Goal: Task Accomplishment & Management: Use online tool/utility

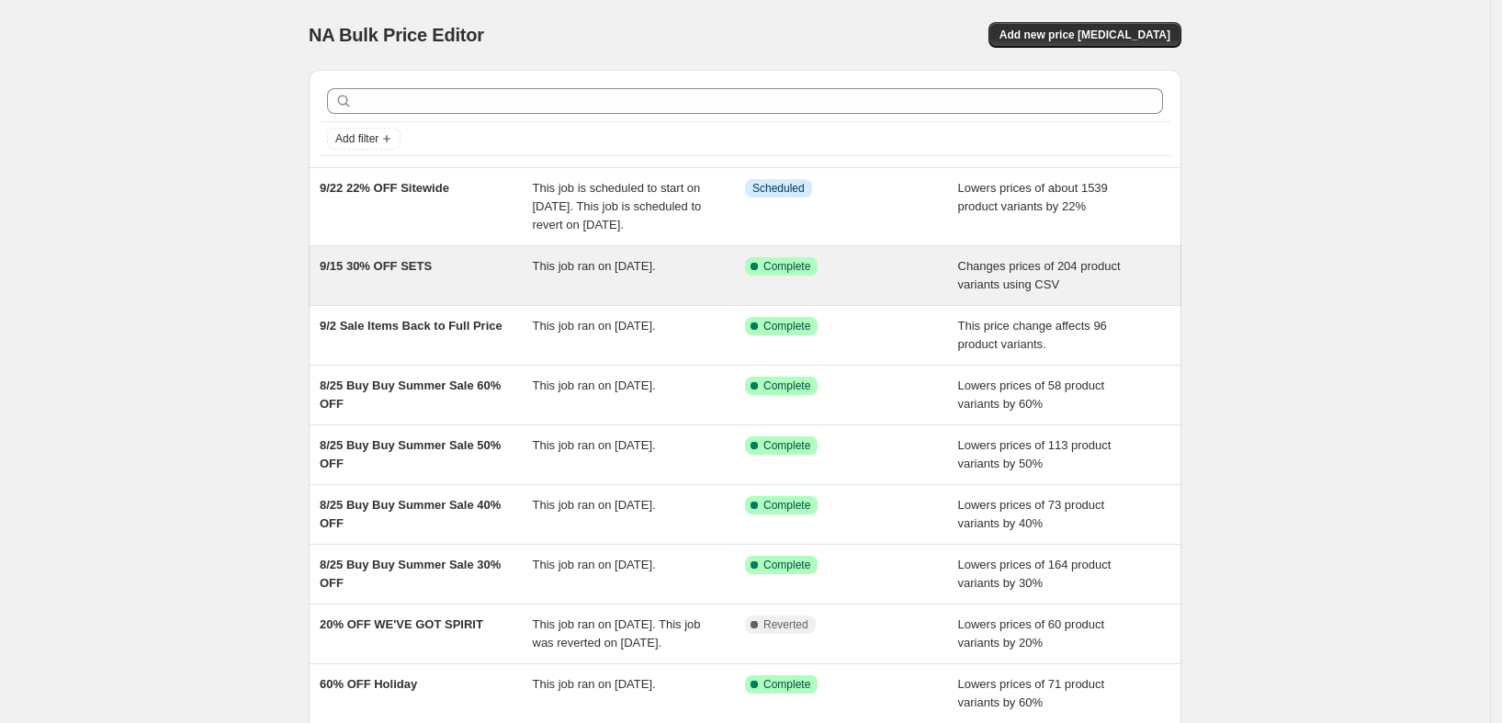
click at [609, 294] on div "This job ran on [DATE]." at bounding box center [639, 275] width 213 height 37
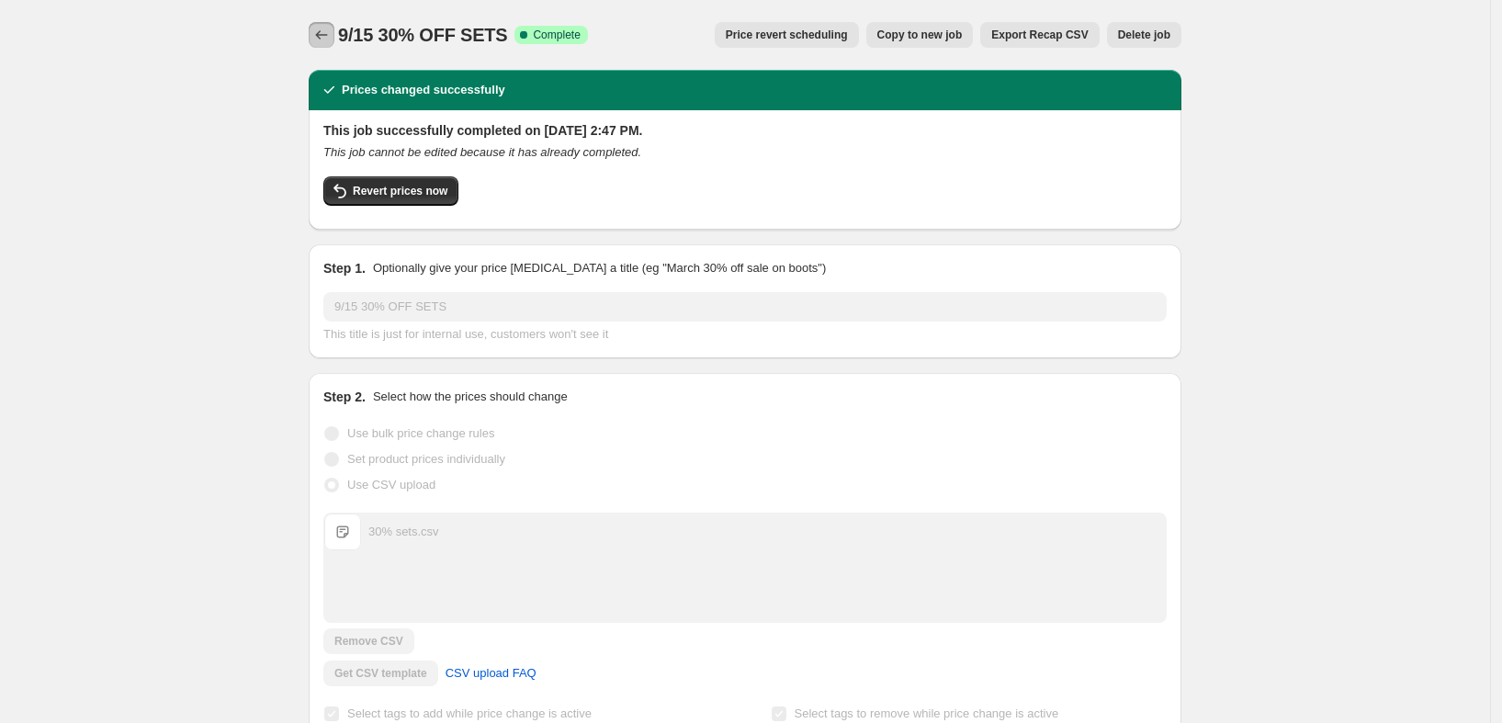
click at [320, 30] on icon "Price change jobs" at bounding box center [321, 35] width 18 height 18
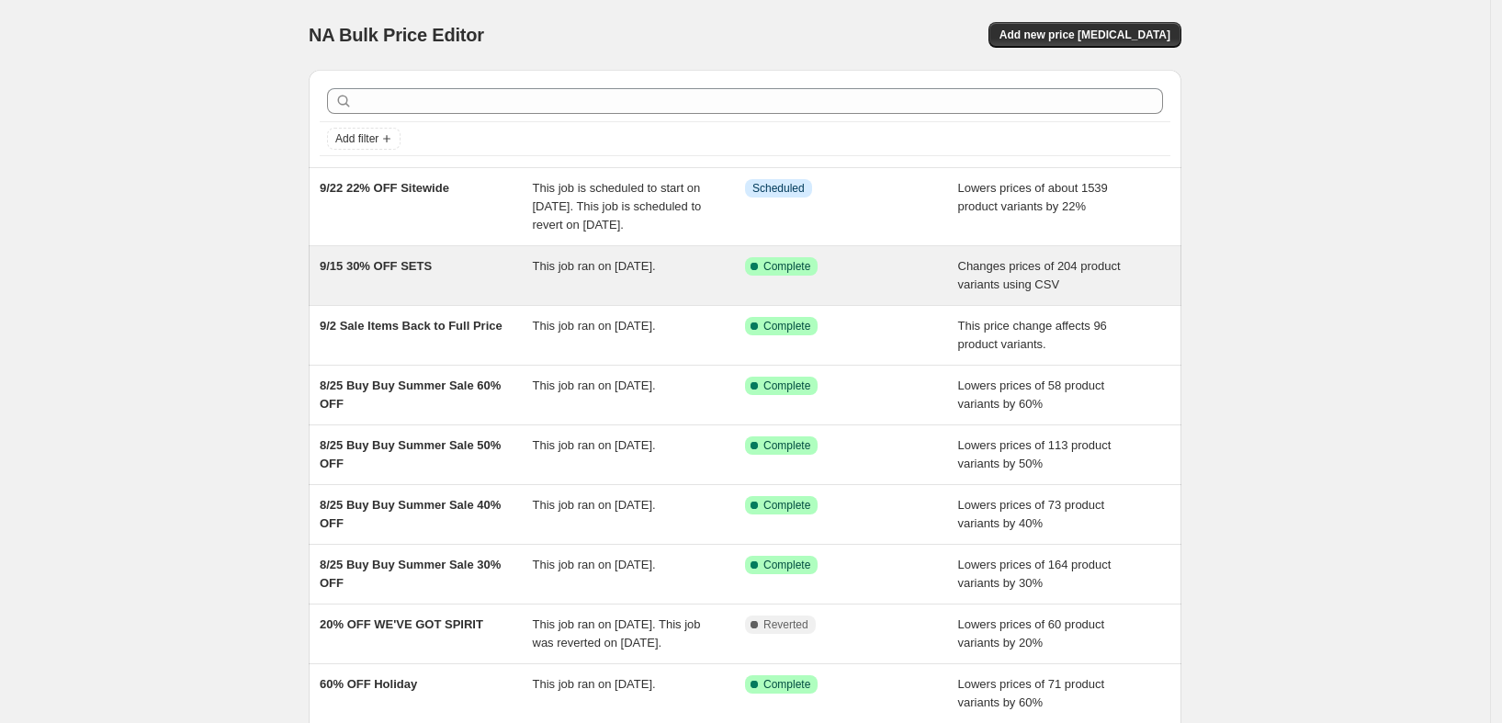
click at [499, 294] on div "9/15 30% OFF SETS" at bounding box center [426, 275] width 213 height 37
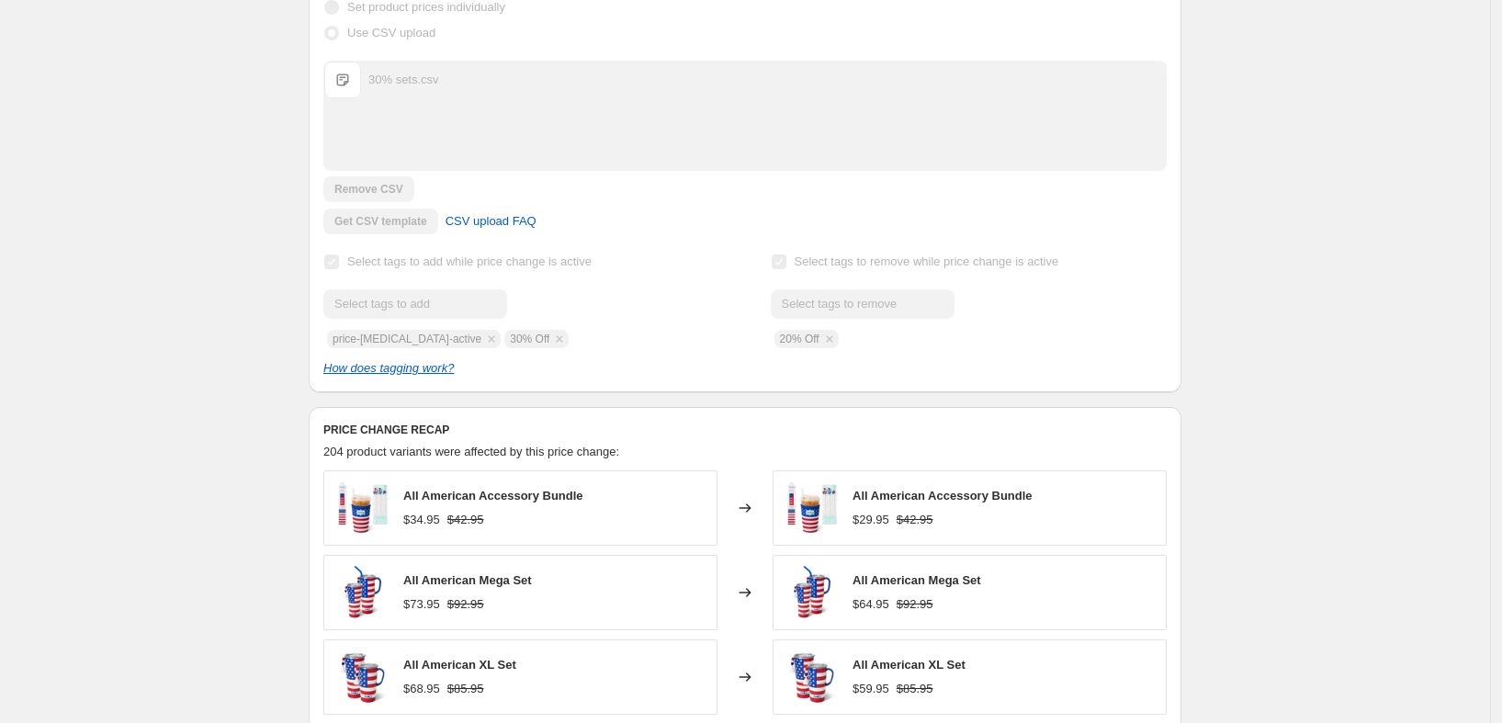
scroll to position [459, 0]
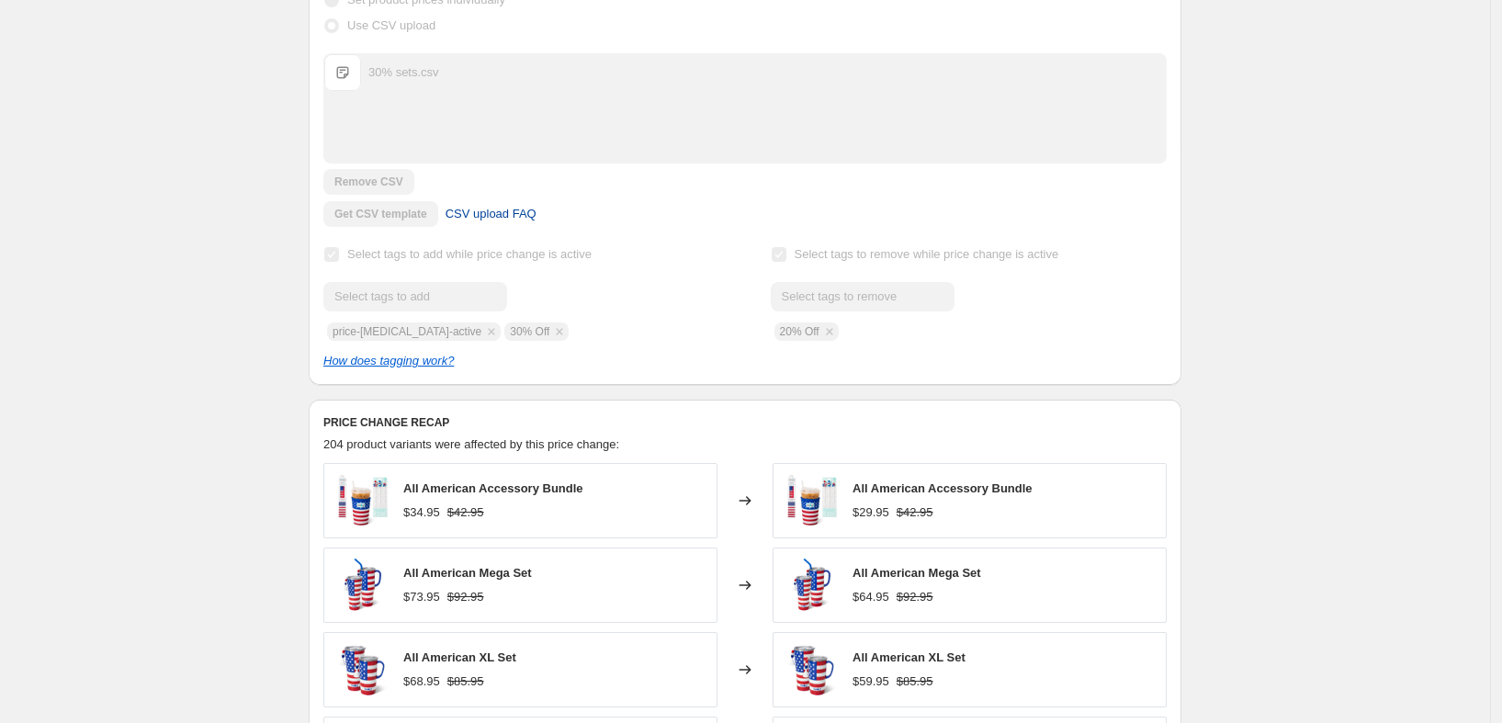
click at [511, 210] on span "CSV upload FAQ" at bounding box center [490, 214] width 91 height 18
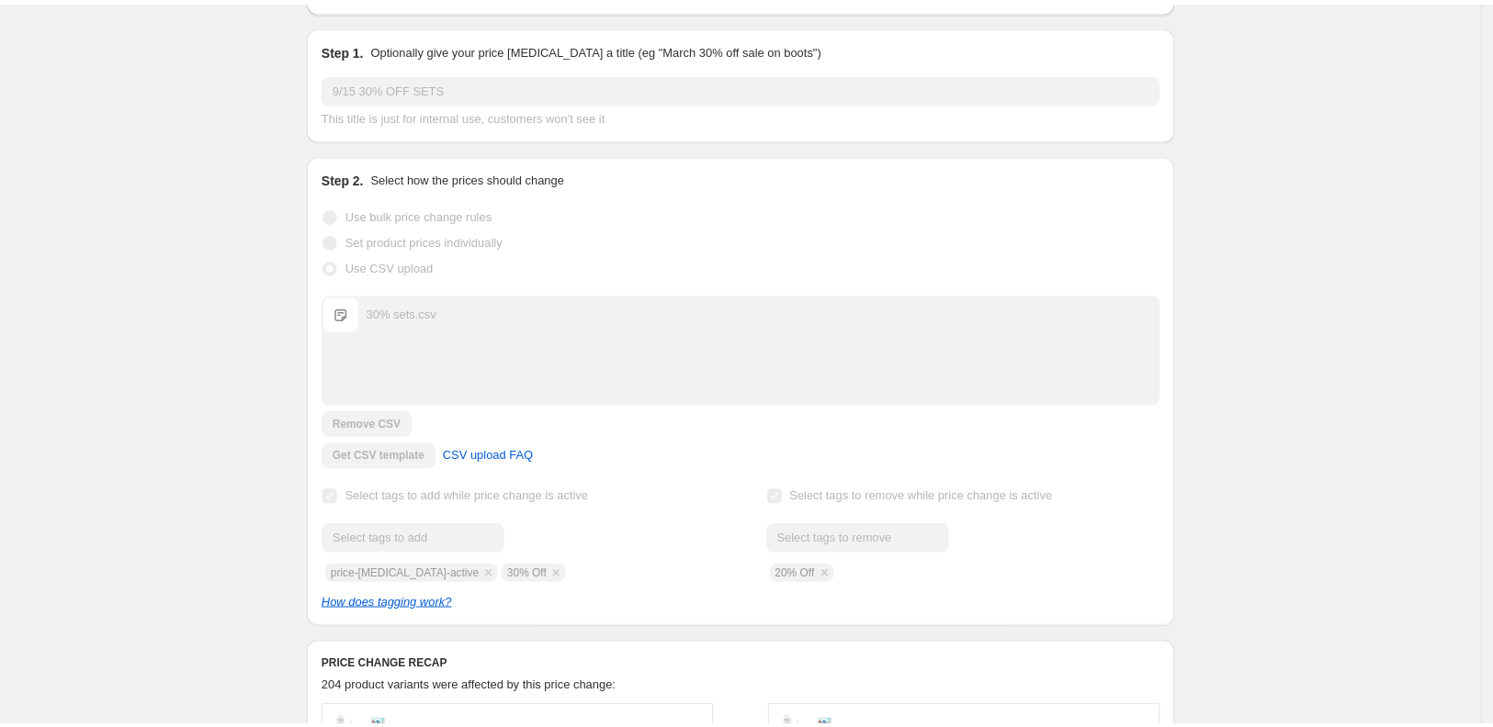
scroll to position [0, 0]
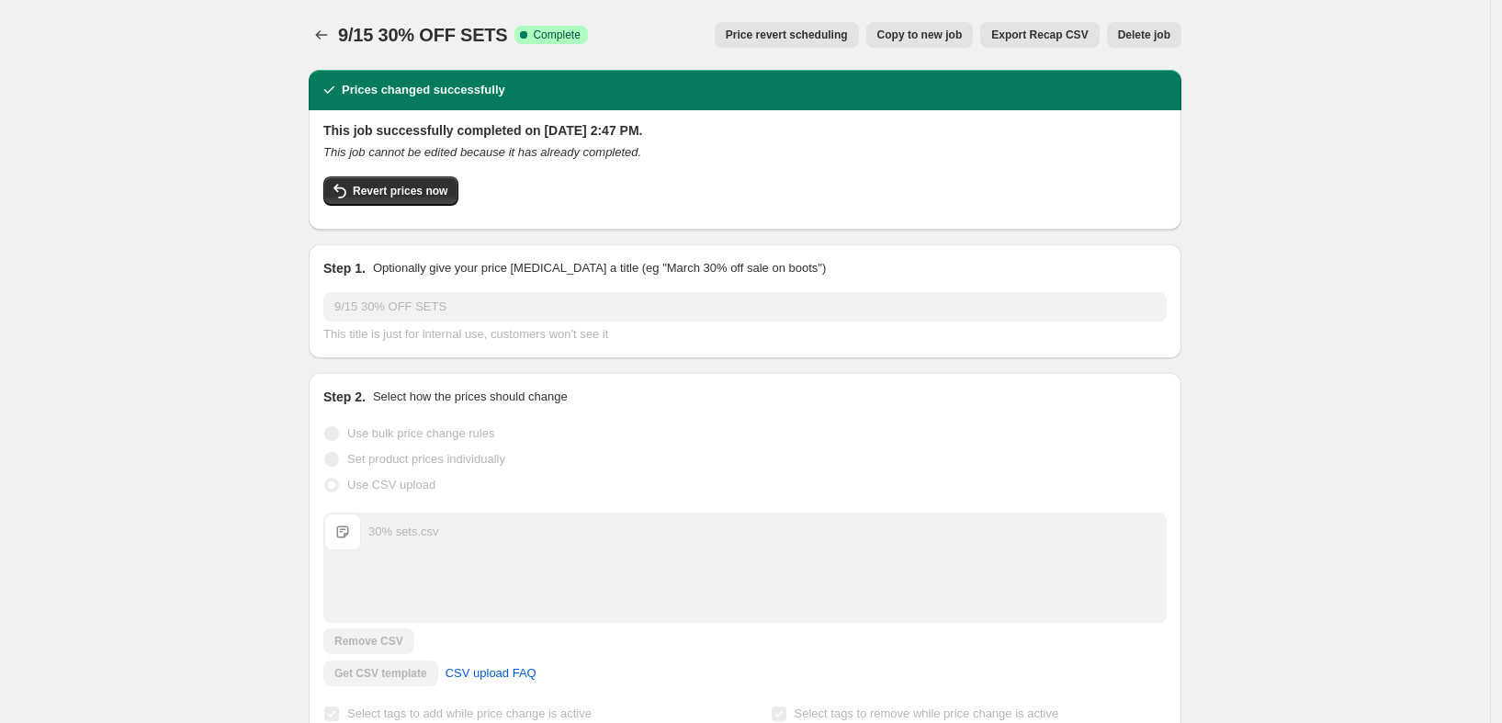
click at [1054, 27] on button "Export Recap CSV" at bounding box center [1039, 35] width 118 height 26
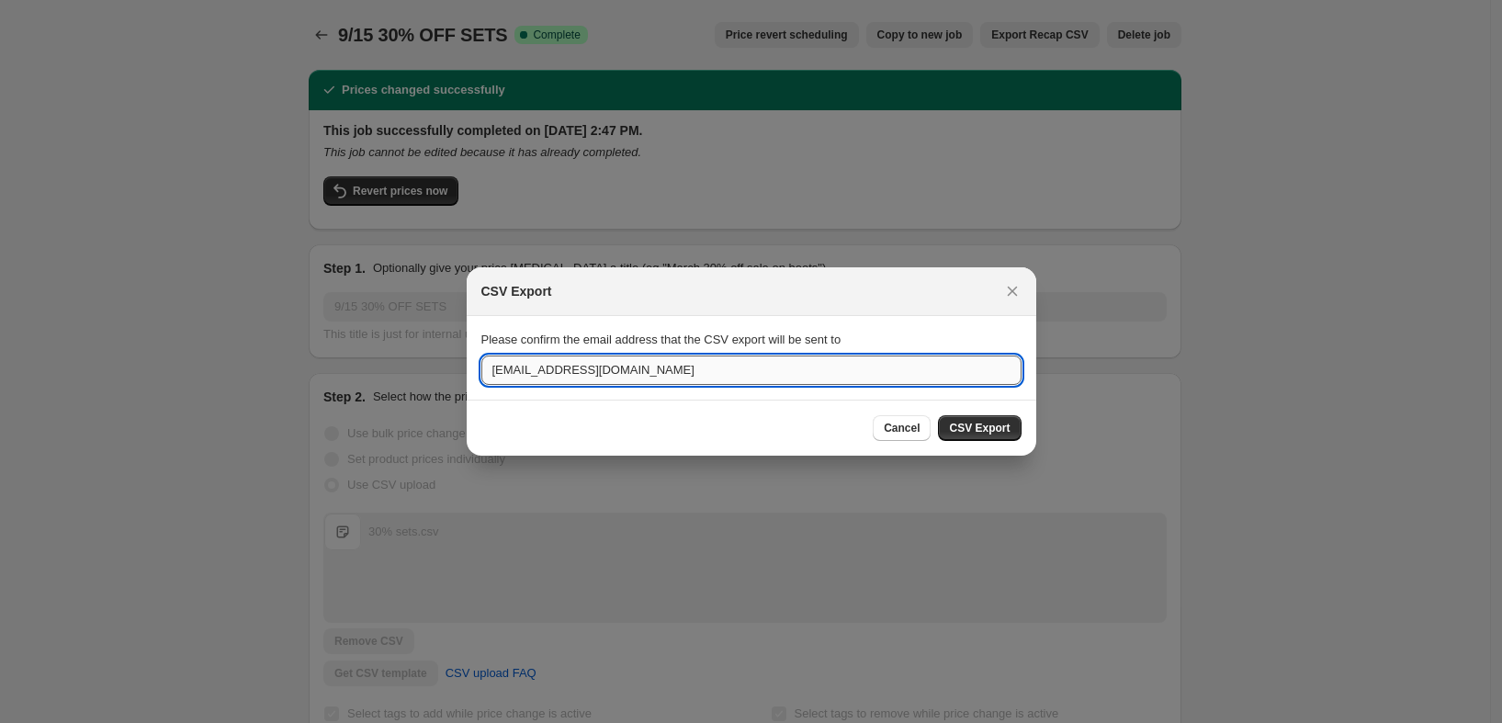
click at [524, 370] on input "[EMAIL_ADDRESS][DOMAIN_NAME]" at bounding box center [751, 369] width 540 height 29
type input "[EMAIL_ADDRESS][DOMAIN_NAME]"
click at [1001, 416] on button "CSV Export" at bounding box center [979, 428] width 83 height 26
